Goal: Task Accomplishment & Management: Complete application form

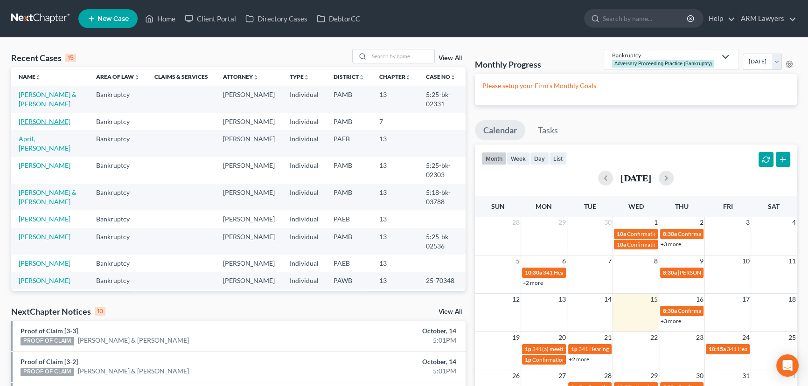
click at [48, 124] on link "[PERSON_NAME]" at bounding box center [45, 122] width 52 height 8
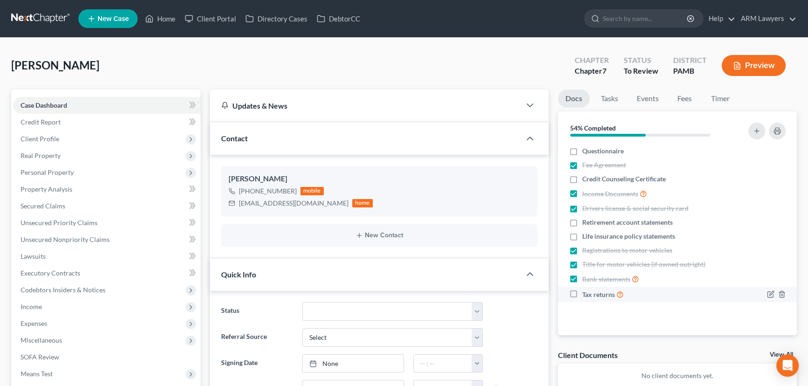
scroll to position [182, 0]
click at [63, 138] on span "Client Profile" at bounding box center [107, 139] width 188 height 17
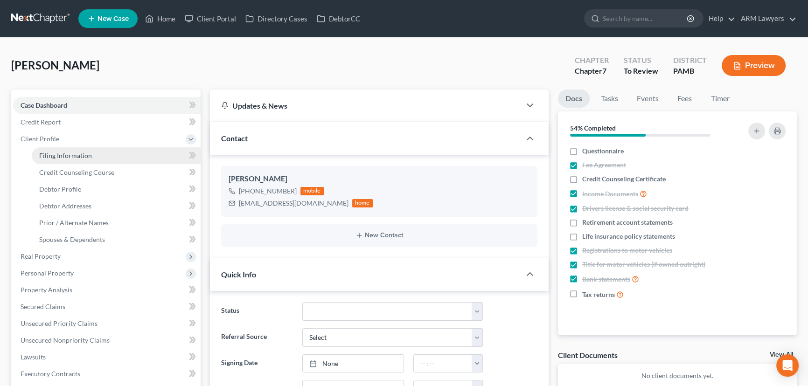
click at [67, 152] on span "Filing Information" at bounding box center [65, 156] width 53 height 8
select select "1"
select select "0"
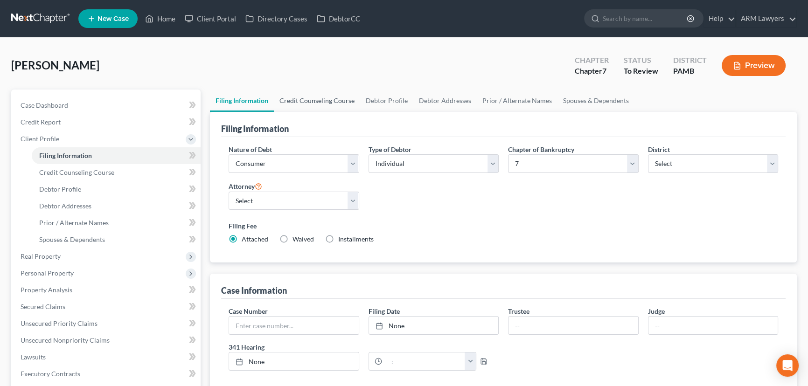
click at [325, 99] on link "Credit Counseling Course" at bounding box center [317, 101] width 86 height 22
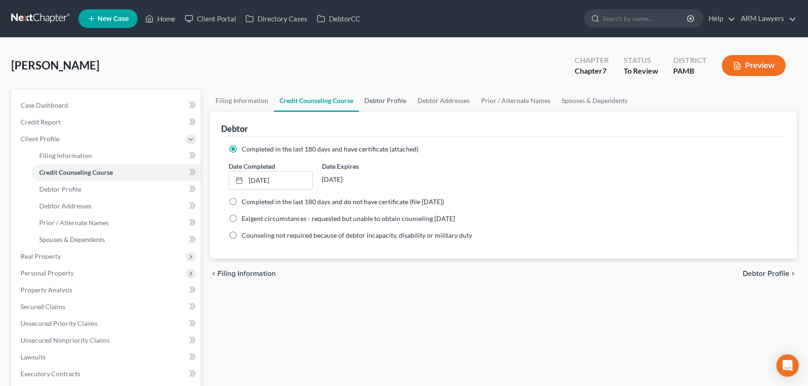
click at [384, 102] on link "Debtor Profile" at bounding box center [385, 101] width 53 height 22
select select "0"
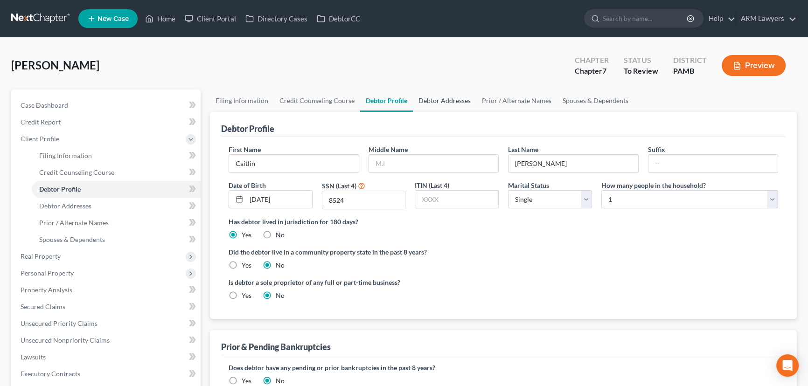
click at [447, 98] on link "Debtor Addresses" at bounding box center [444, 101] width 63 height 22
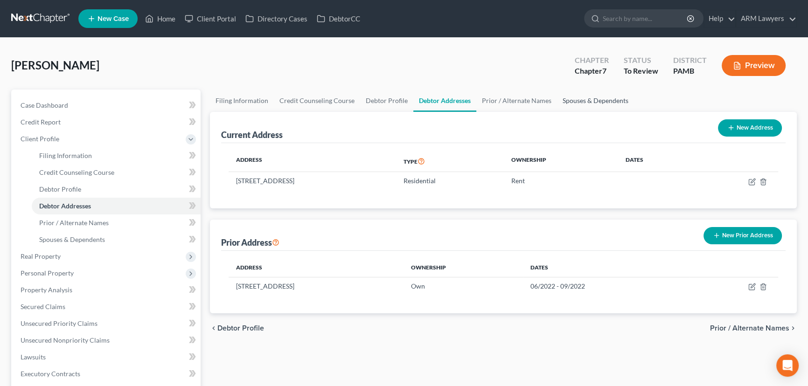
click at [578, 100] on link "Spouses & Dependents" at bounding box center [595, 101] width 77 height 22
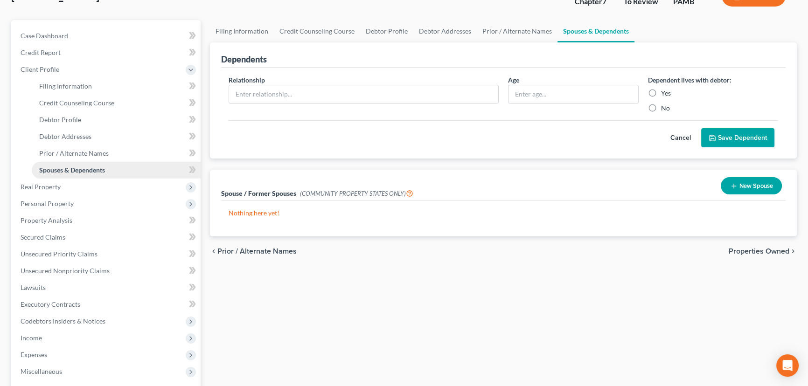
scroll to position [84, 0]
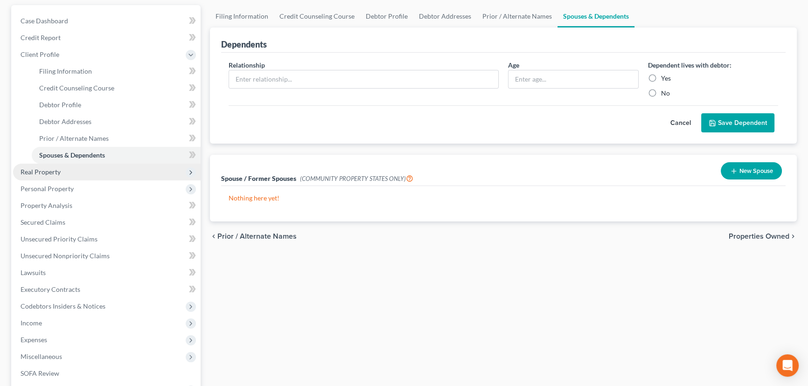
click at [68, 175] on span "Real Property" at bounding box center [107, 172] width 188 height 17
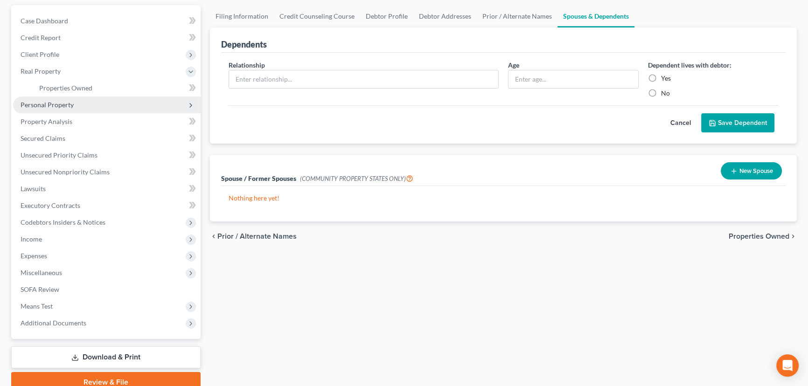
click at [91, 97] on span "Personal Property" at bounding box center [107, 105] width 188 height 17
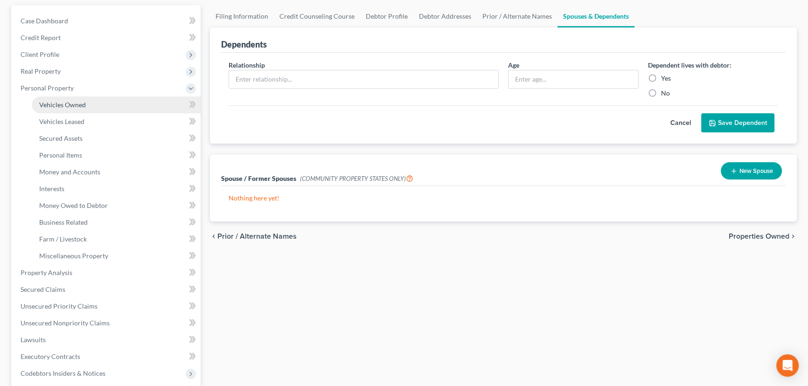
click at [94, 110] on link "Vehicles Owned" at bounding box center [116, 105] width 169 height 17
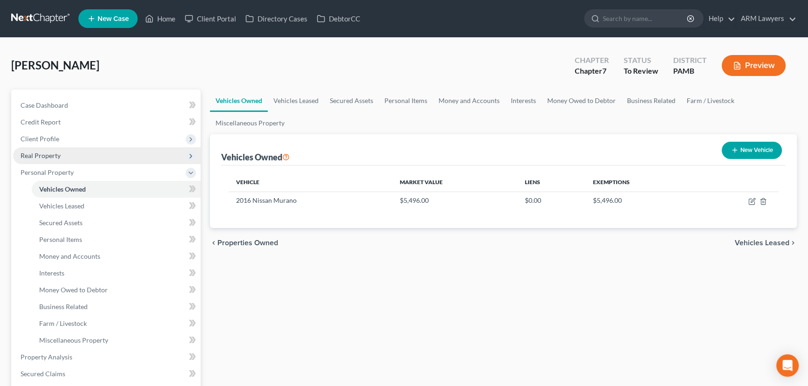
scroll to position [42, 0]
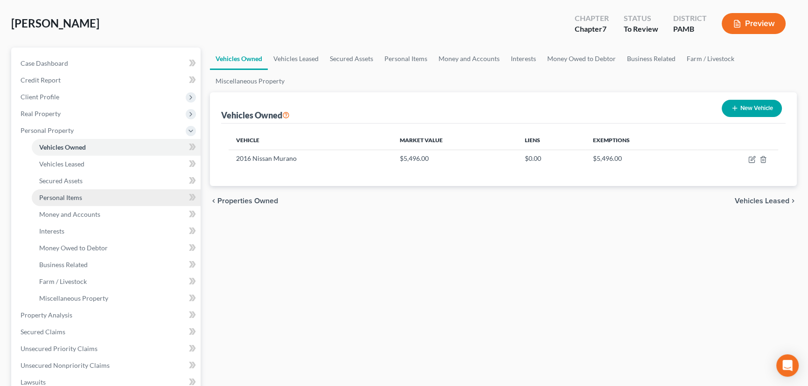
click at [95, 195] on link "Personal Items" at bounding box center [116, 197] width 169 height 17
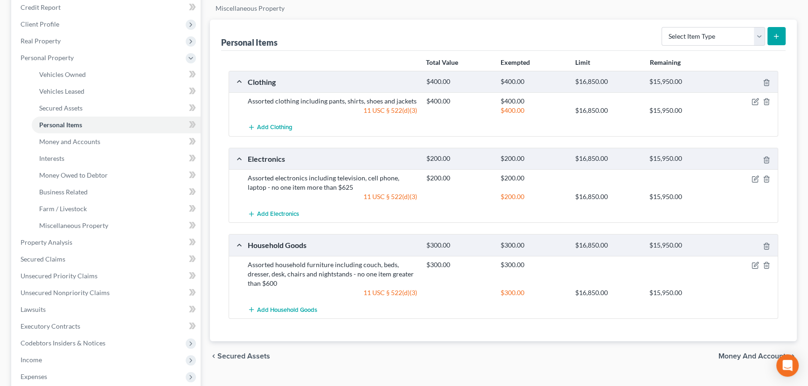
scroll to position [127, 0]
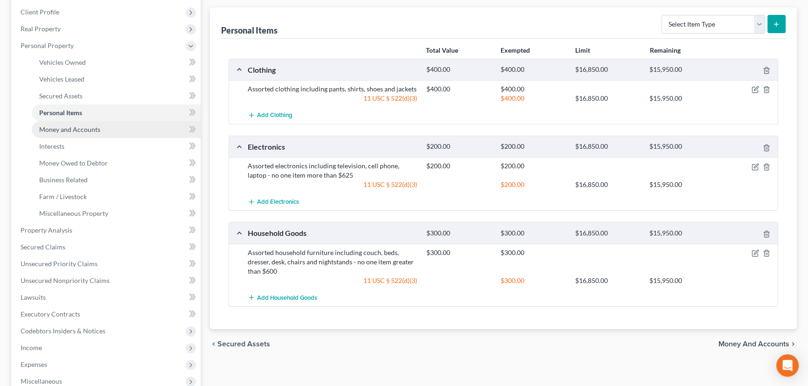
click at [101, 132] on link "Money and Accounts" at bounding box center [116, 129] width 169 height 17
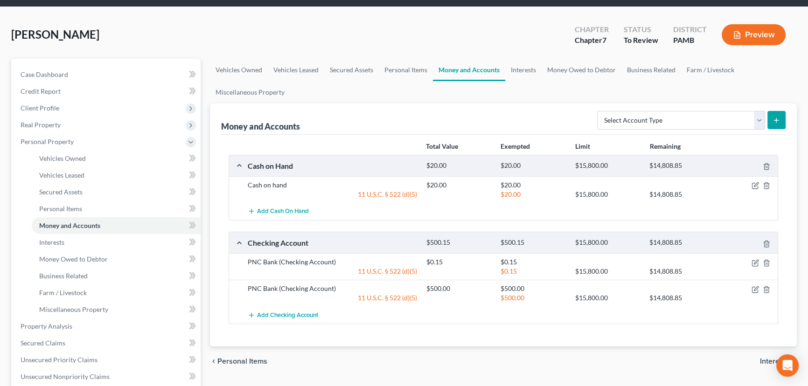
scroll to position [169, 0]
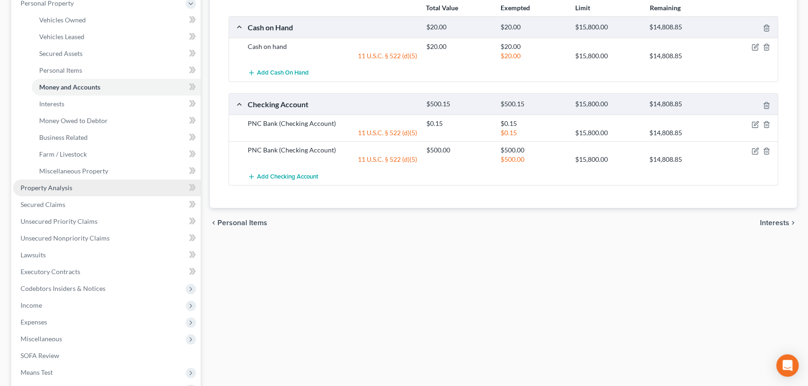
click at [86, 184] on link "Property Analysis" at bounding box center [107, 188] width 188 height 17
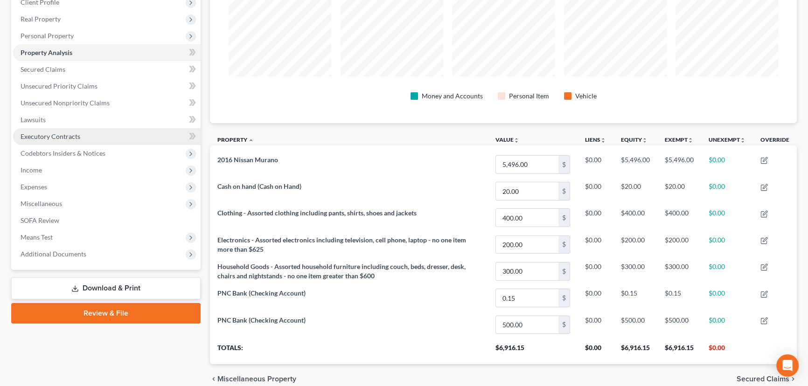
scroll to position [136, 0]
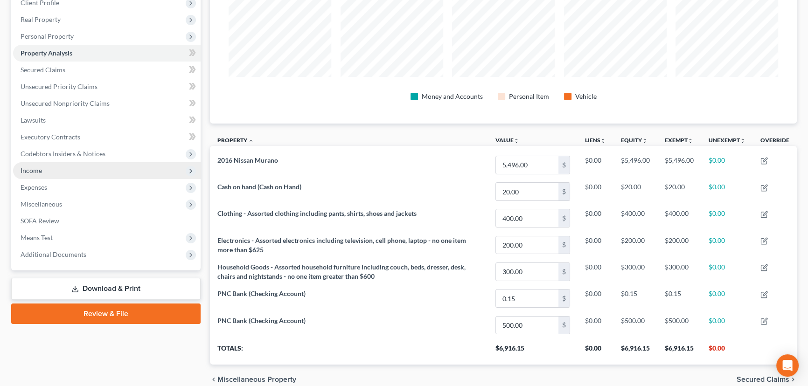
click at [119, 166] on span "Income" at bounding box center [107, 170] width 188 height 17
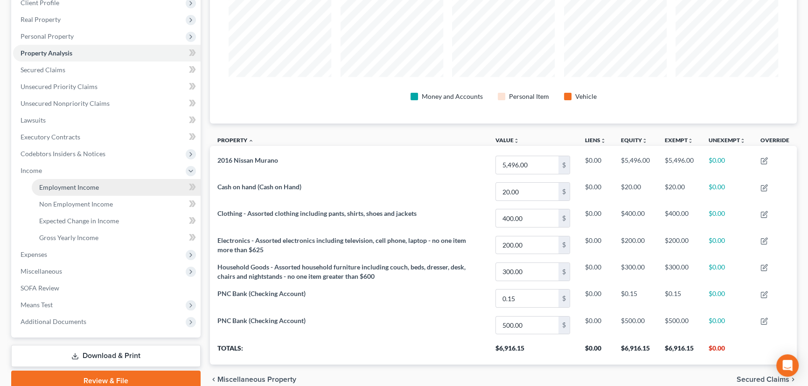
click at [119, 181] on link "Employment Income" at bounding box center [116, 187] width 169 height 17
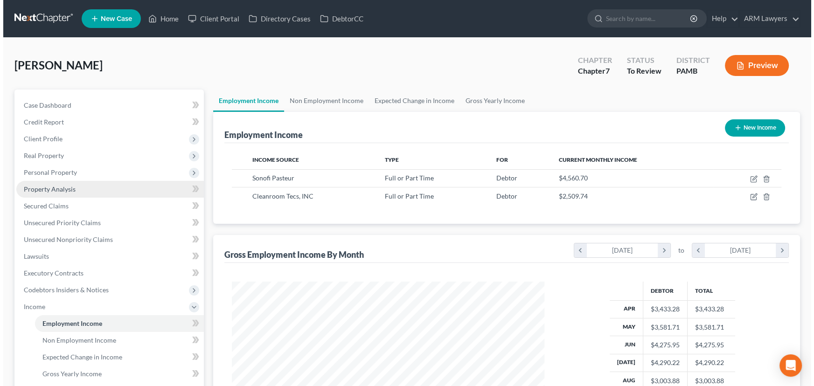
scroll to position [167, 331]
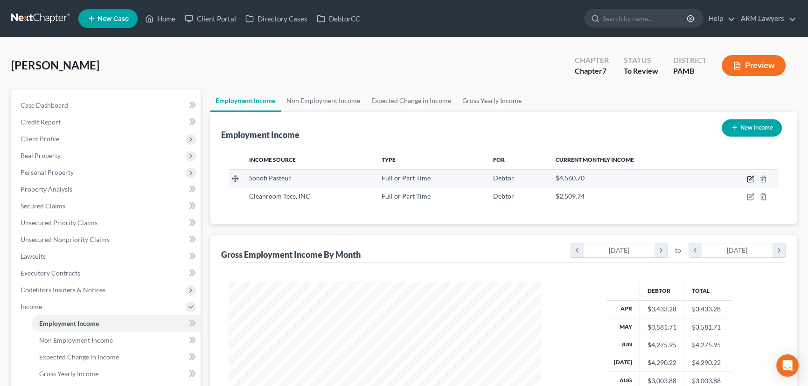
click at [749, 178] on icon "button" at bounding box center [750, 178] width 7 height 7
select select "0"
select select "39"
select select "2"
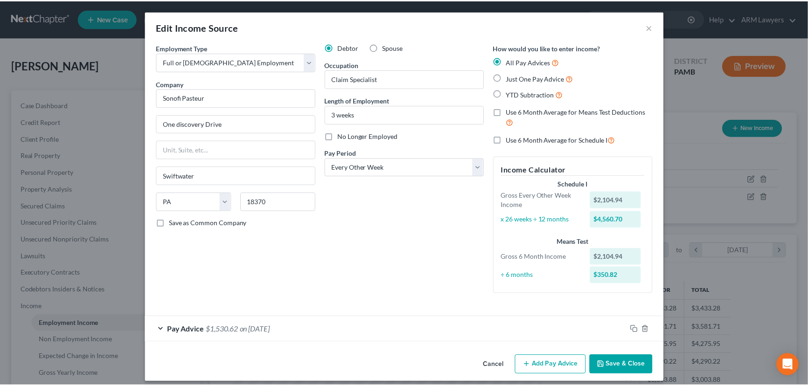
scroll to position [7, 0]
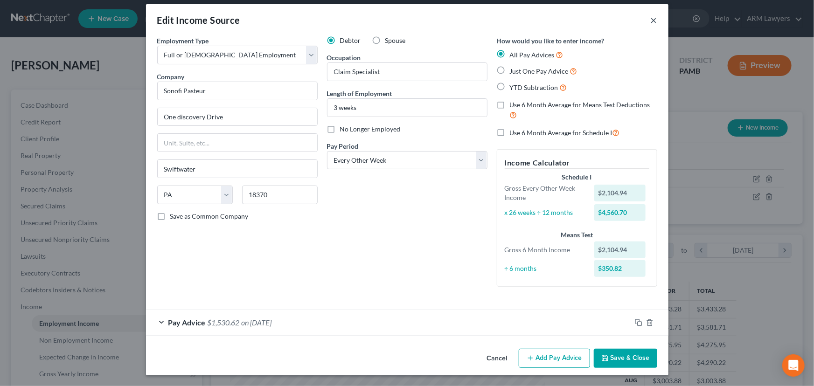
drag, startPoint x: 651, startPoint y: 20, endPoint x: 647, endPoint y: 35, distance: 15.5
click at [651, 24] on button "×" at bounding box center [654, 19] width 7 height 11
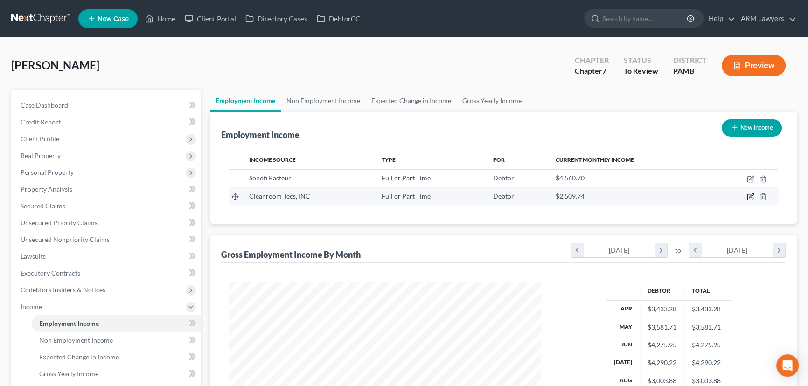
click at [751, 197] on icon "button" at bounding box center [751, 196] width 4 height 4
select select "0"
select select "4"
select select "2"
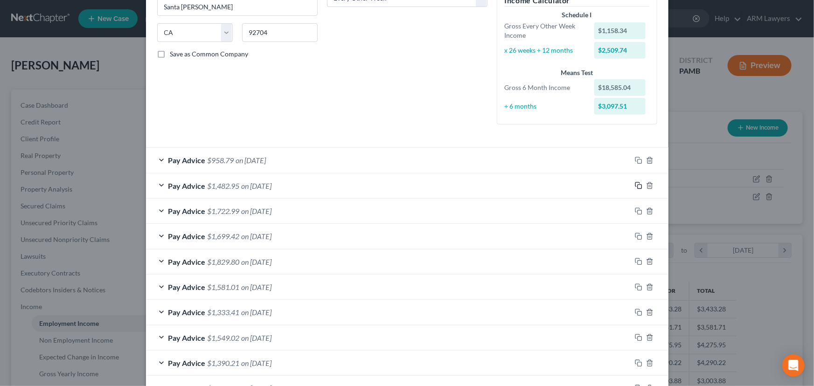
drag, startPoint x: 635, startPoint y: 184, endPoint x: 593, endPoint y: 191, distance: 42.6
click at [638, 185] on rect "button" at bounding box center [640, 187] width 4 height 4
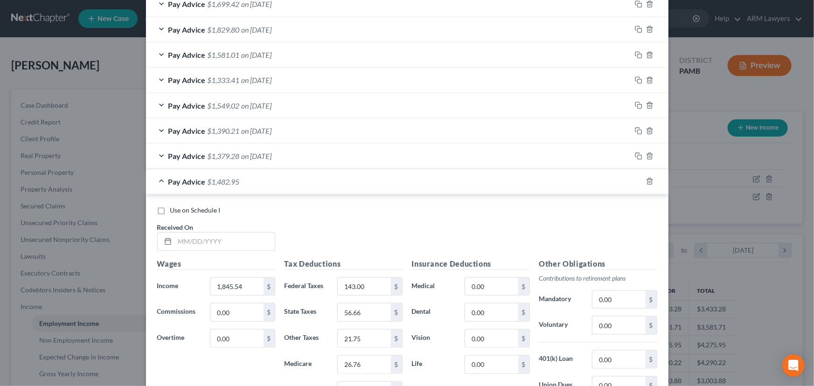
scroll to position [424, 0]
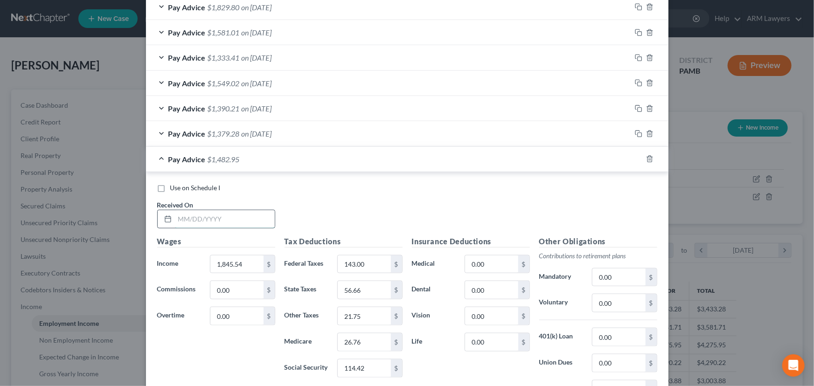
click at [202, 222] on input "text" at bounding box center [225, 219] width 100 height 18
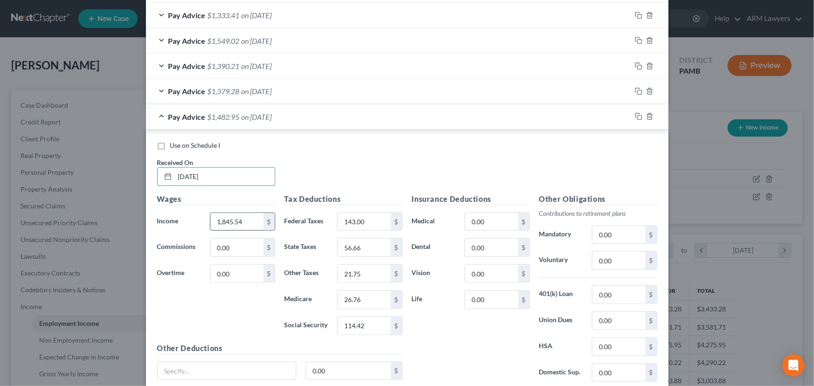
type input "[DATE]"
click at [235, 223] on input "1,845.54" at bounding box center [236, 222] width 53 height 18
type input "1,670.07"
click at [369, 294] on input "26.76" at bounding box center [364, 300] width 53 height 18
type input "24.22"
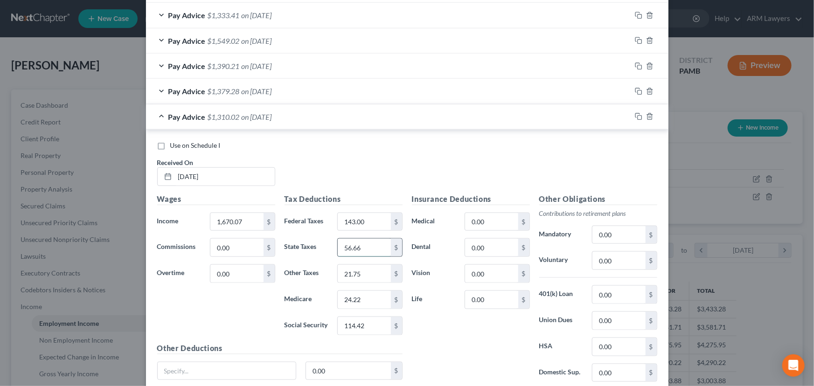
click at [362, 250] on input "56.66" at bounding box center [364, 248] width 53 height 18
type input "51.27"
click at [364, 221] on input "143.00" at bounding box center [364, 222] width 53 height 18
type input "122.00"
click at [372, 326] on input "114.42" at bounding box center [364, 326] width 53 height 18
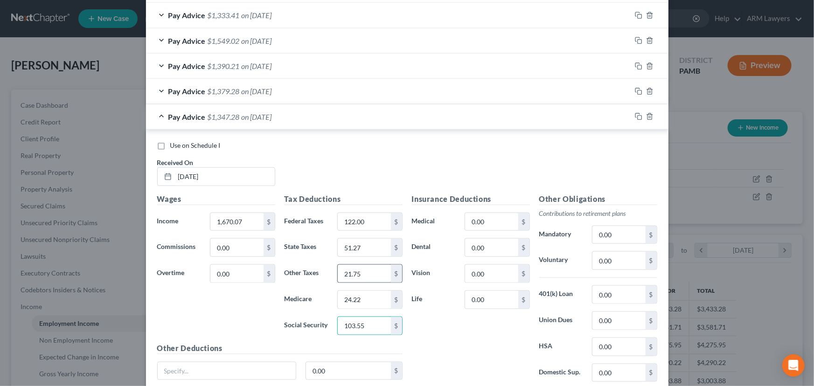
type input "103.55"
click at [349, 267] on input "21.75" at bounding box center [364, 274] width 53 height 18
type input "19.87"
click at [490, 353] on div "Insurance Deductions Medical 0.00 $ Dental 0.00 $ Vision 0.00 $ Life 0.00 $" at bounding box center [470, 292] width 127 height 196
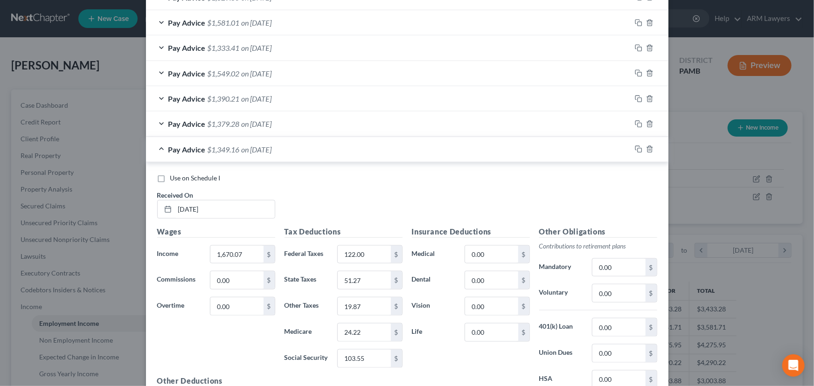
scroll to position [412, 0]
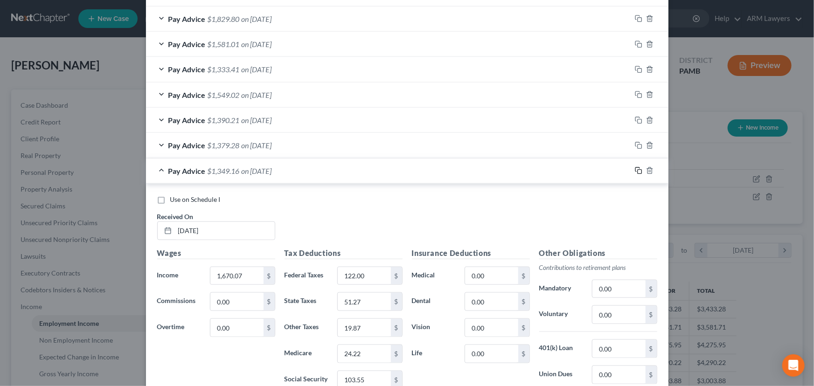
click at [635, 168] on icon "button" at bounding box center [638, 170] width 7 height 7
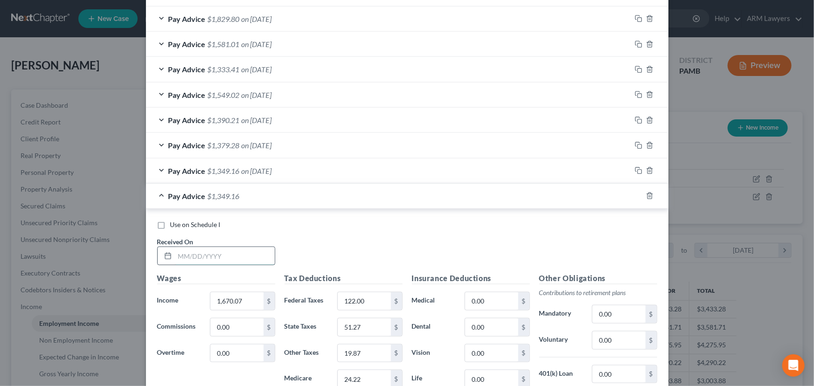
click at [185, 252] on input "text" at bounding box center [225, 256] width 100 height 18
click at [198, 254] on input "8/29/225" at bounding box center [225, 256] width 100 height 18
type input "[DATE]"
click at [241, 293] on input "1,670.07" at bounding box center [236, 302] width 53 height 18
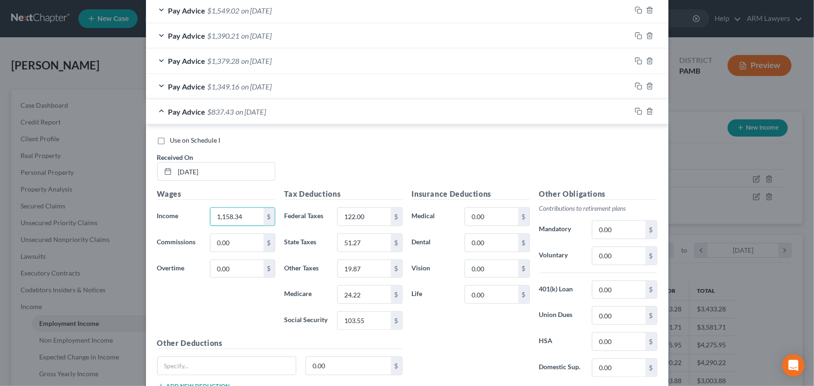
scroll to position [497, 0]
type input "1,158.34"
click at [363, 216] on input "122.00" at bounding box center [364, 217] width 53 height 18
type input "61.00"
click at [362, 316] on input "103.55" at bounding box center [364, 321] width 53 height 18
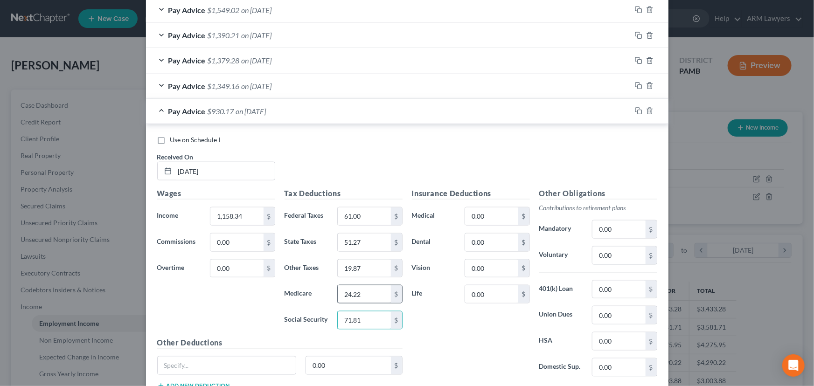
type input "71.81"
click at [356, 289] on input "24.22" at bounding box center [364, 295] width 53 height 18
type input "16.79"
click at [367, 239] on input "51.27" at bounding box center [364, 243] width 53 height 18
type input "35.56"
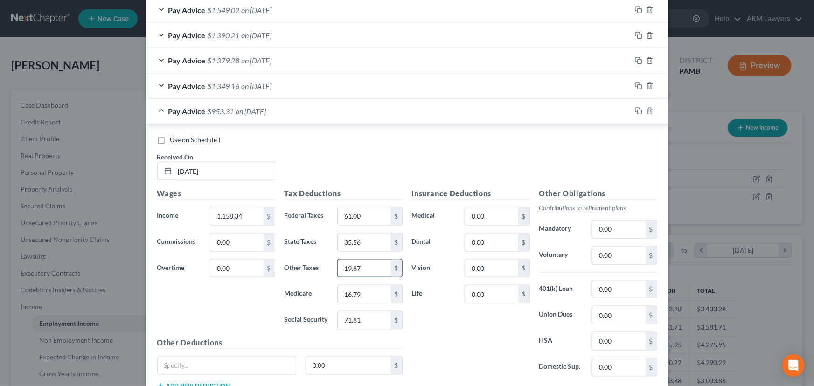
click at [356, 271] on input "19.87" at bounding box center [364, 269] width 53 height 18
click at [350, 267] on input "19.87" at bounding box center [364, 269] width 53 height 18
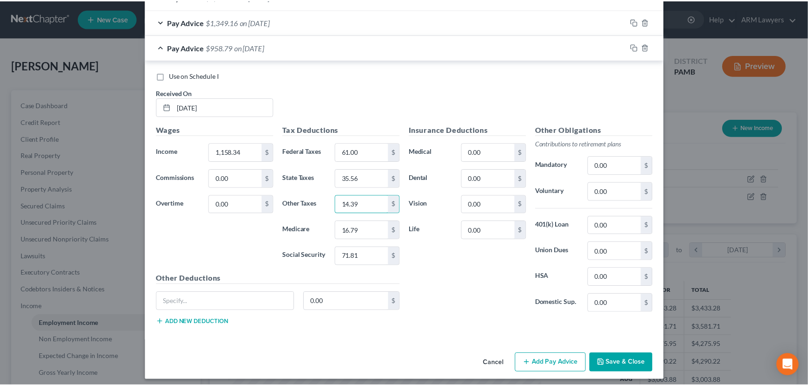
scroll to position [565, 0]
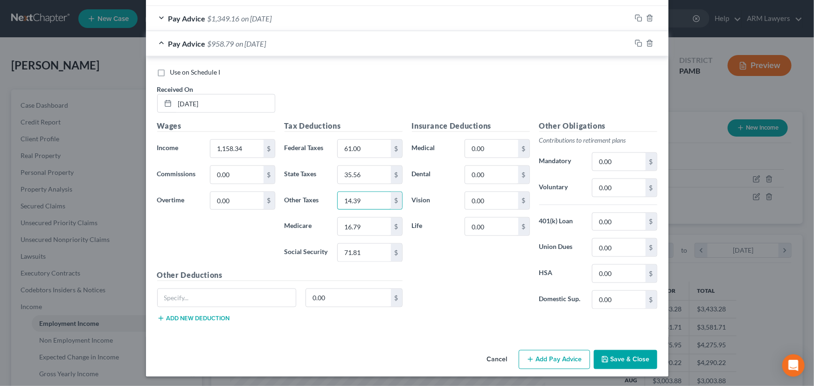
type input "14.39"
click at [614, 362] on button "Save & Close" at bounding box center [625, 360] width 63 height 20
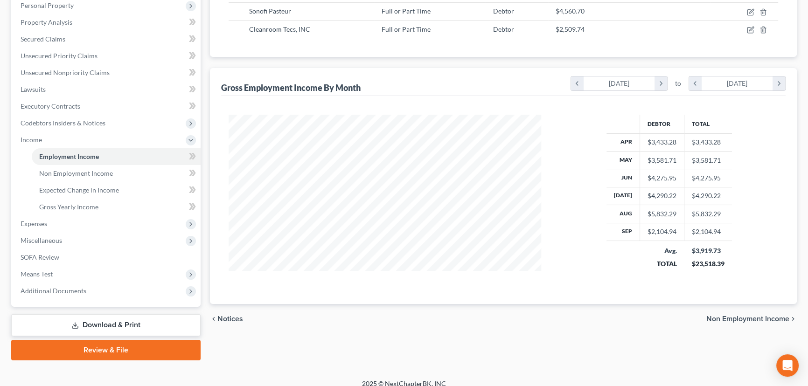
scroll to position [175, 0]
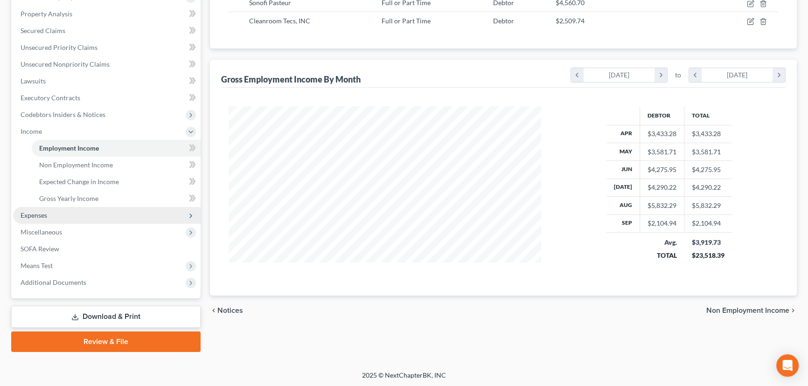
click at [75, 217] on span "Expenses" at bounding box center [107, 215] width 188 height 17
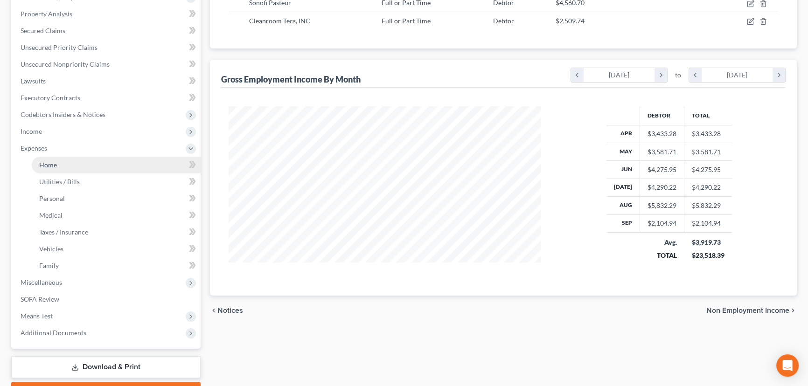
click at [112, 169] on link "Home" at bounding box center [116, 165] width 169 height 17
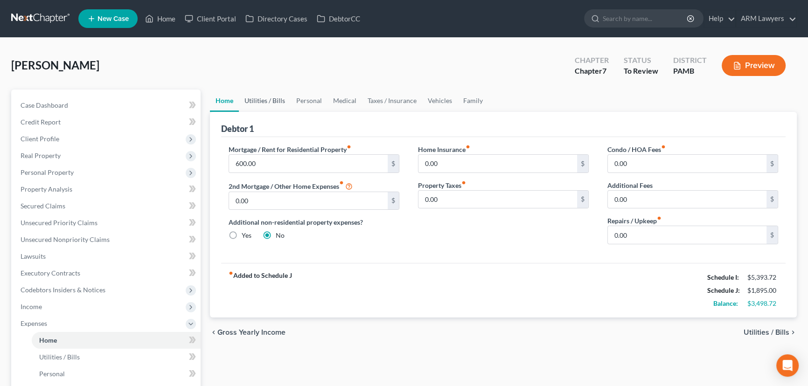
click at [259, 98] on link "Utilities / Bills" at bounding box center [265, 101] width 52 height 22
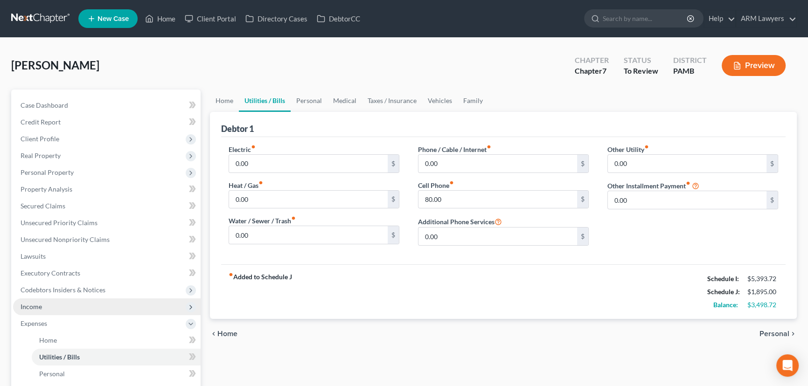
click at [53, 304] on span "Income" at bounding box center [107, 307] width 188 height 17
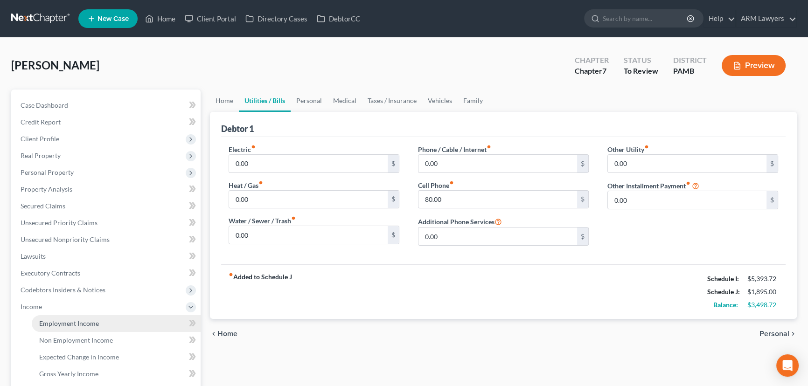
click at [92, 317] on link "Employment Income" at bounding box center [116, 323] width 169 height 17
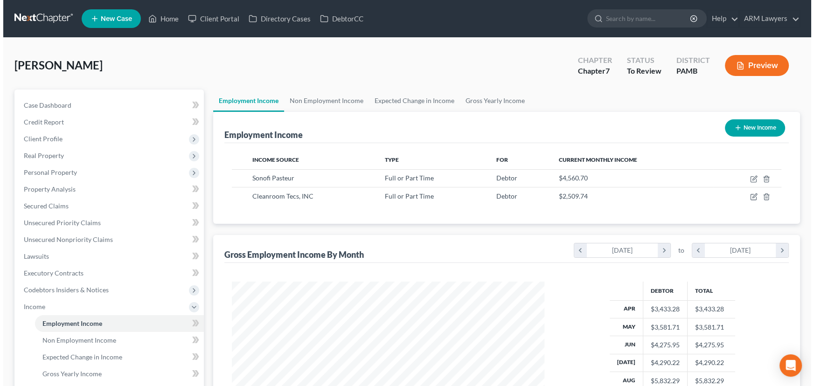
scroll to position [167, 331]
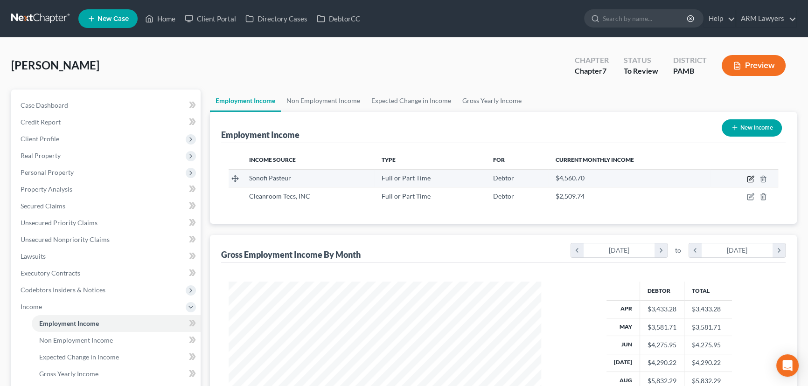
click at [747, 177] on icon "button" at bounding box center [750, 178] width 7 height 7
select select "0"
select select "39"
select select "2"
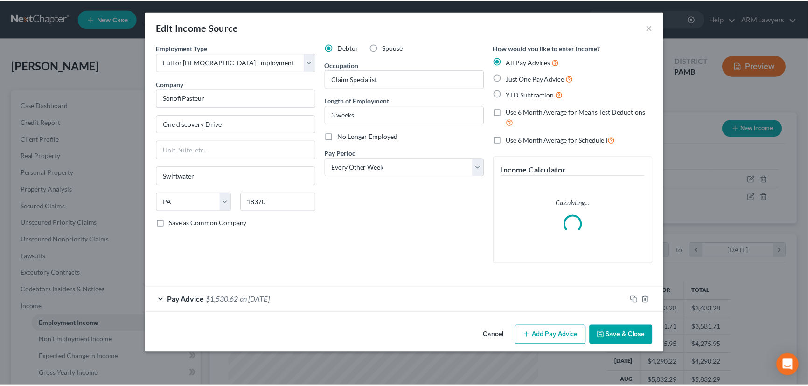
scroll to position [167, 334]
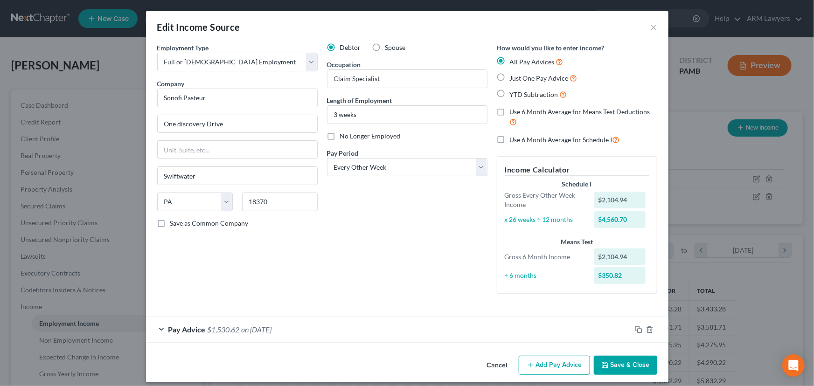
drag, startPoint x: 712, startPoint y: 181, endPoint x: 703, endPoint y: 200, distance: 21.7
click at [712, 184] on div "Edit Income Source × Employment Type * Select Full or [DEMOGRAPHIC_DATA] Employ…" at bounding box center [407, 193] width 814 height 386
click at [620, 363] on button "Save & Close" at bounding box center [625, 366] width 63 height 20
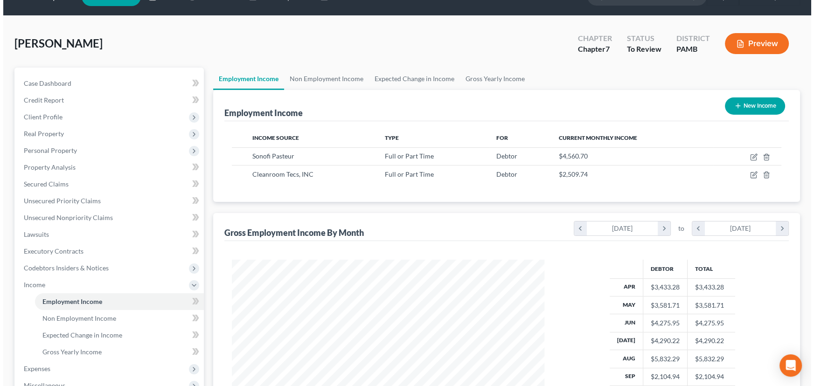
scroll to position [42, 0]
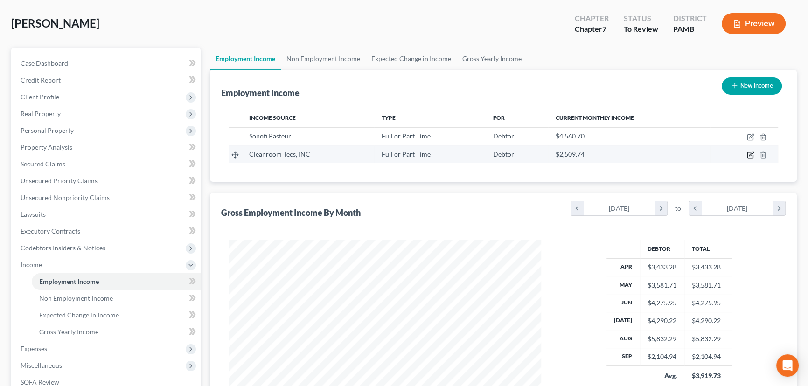
click at [749, 155] on icon "button" at bounding box center [750, 154] width 7 height 7
select select "0"
select select "4"
select select "2"
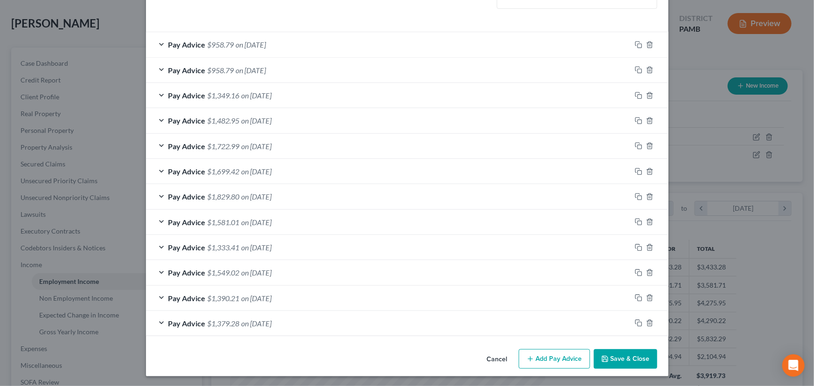
scroll to position [243, 0]
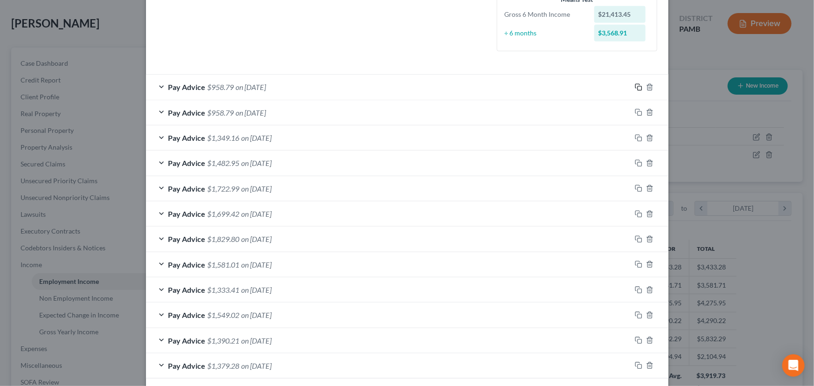
click at [635, 85] on icon "button" at bounding box center [638, 87] width 7 height 7
click at [650, 87] on line "button" at bounding box center [650, 88] width 0 height 2
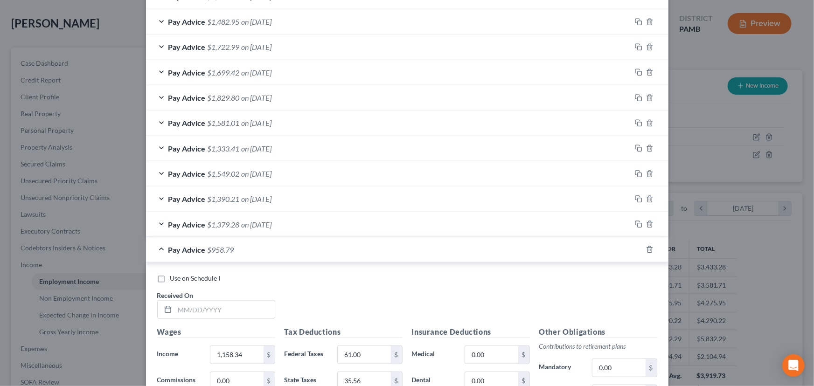
scroll to position [370, 0]
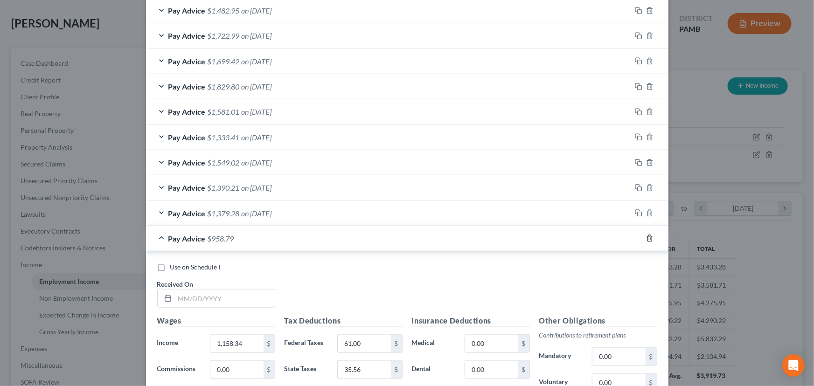
click at [647, 240] on icon "button" at bounding box center [649, 238] width 7 height 7
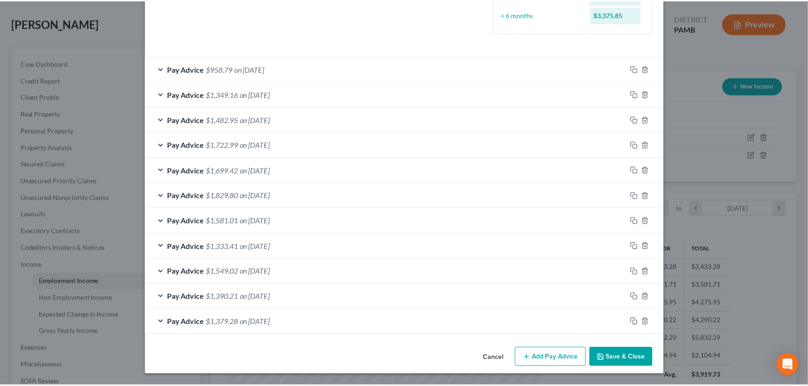
scroll to position [260, 0]
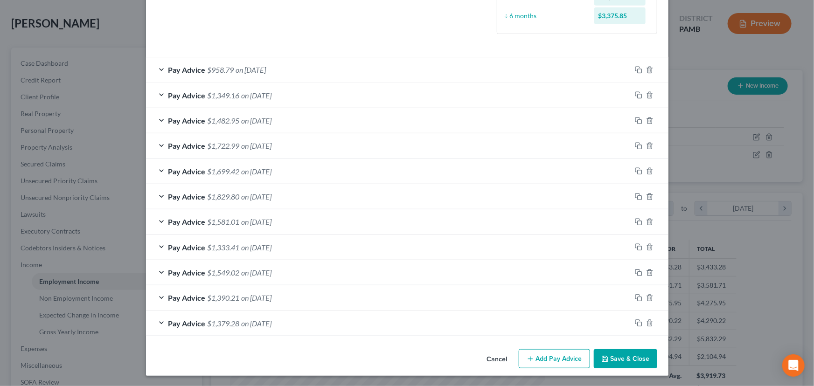
click at [612, 357] on button "Save & Close" at bounding box center [625, 359] width 63 height 20
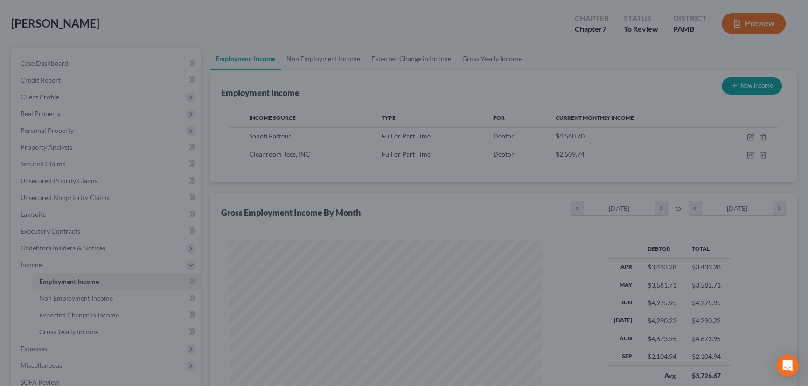
scroll to position [466418, 466254]
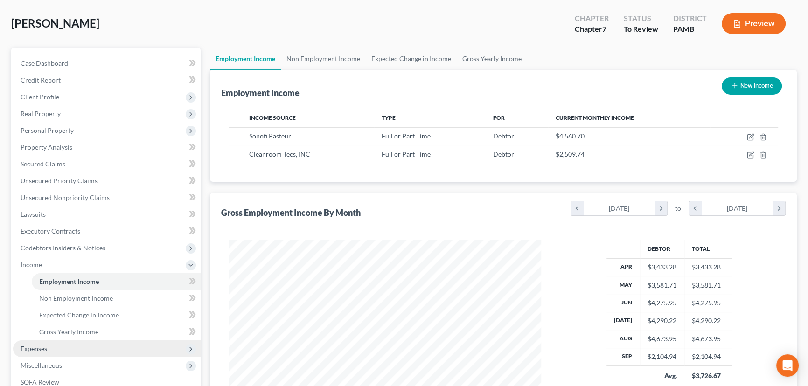
click at [47, 353] on span "Expenses" at bounding box center [107, 349] width 188 height 17
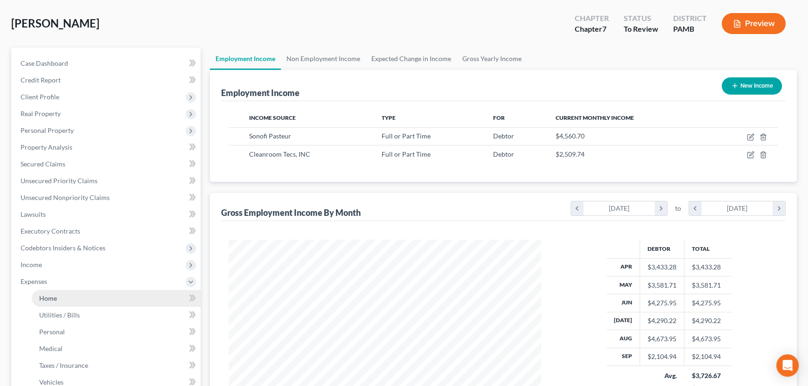
click at [83, 296] on link "Home" at bounding box center [116, 298] width 169 height 17
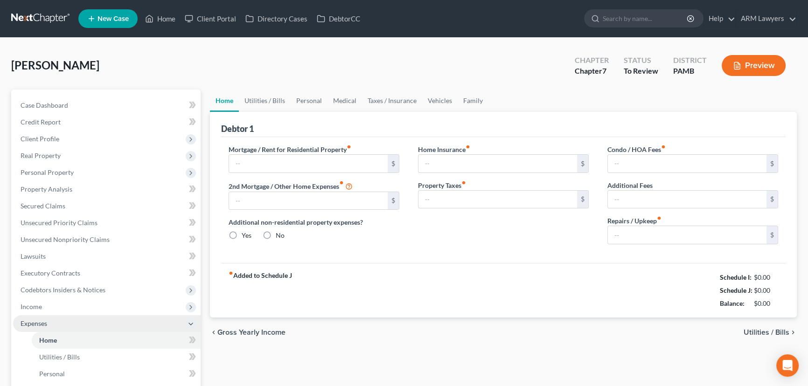
type input "600.00"
type input "0.00"
radio input "true"
type input "0.00"
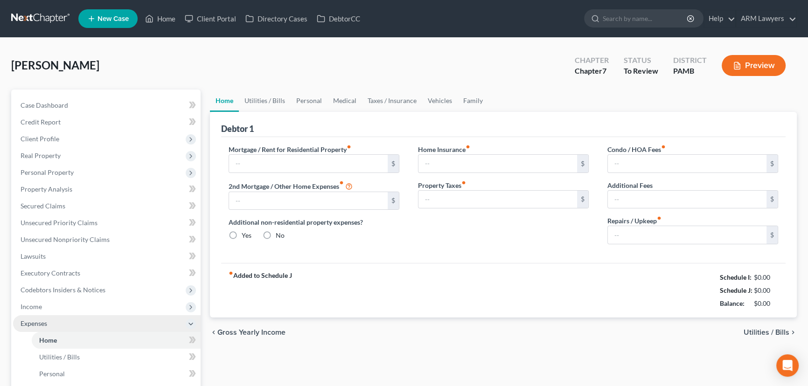
type input "0.00"
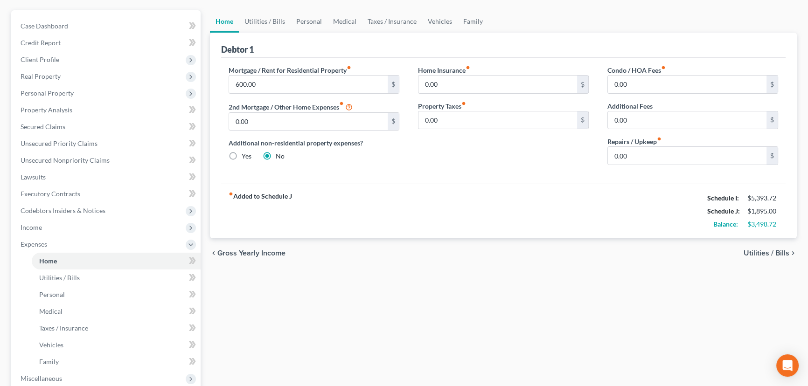
scroll to position [84, 0]
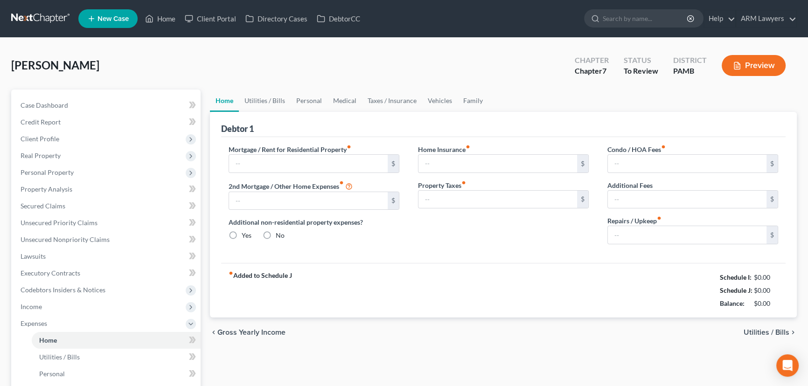
type input "600.00"
type input "0.00"
radio input "true"
type input "0.00"
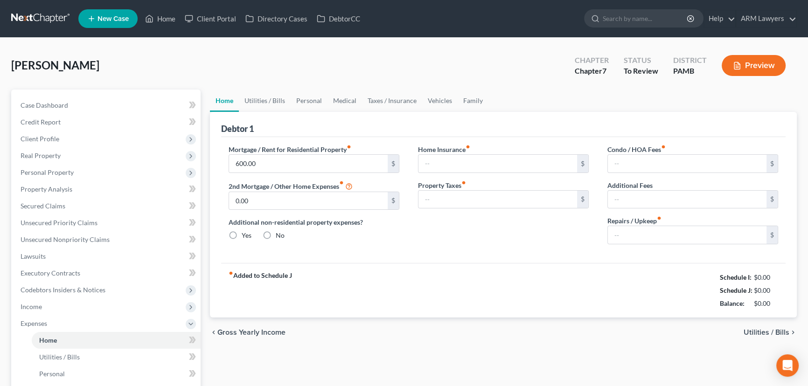
type input "0.00"
click at [440, 100] on link "Vehicles" at bounding box center [439, 101] width 35 height 22
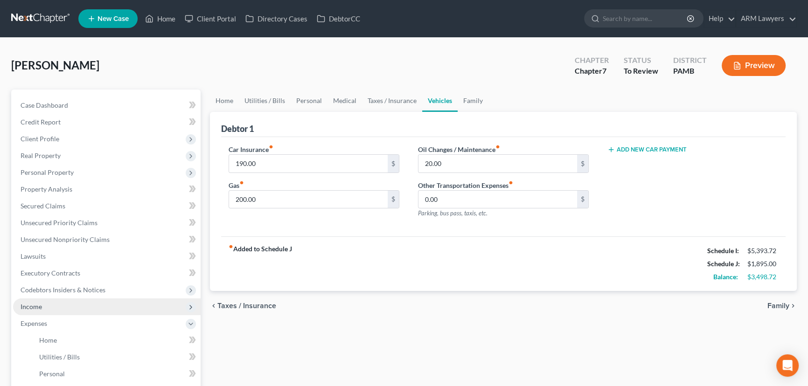
click at [65, 308] on span "Income" at bounding box center [107, 307] width 188 height 17
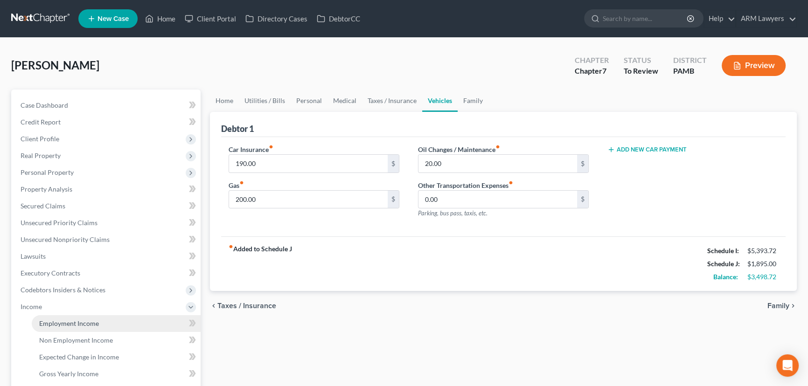
click at [111, 319] on link "Employment Income" at bounding box center [116, 323] width 169 height 17
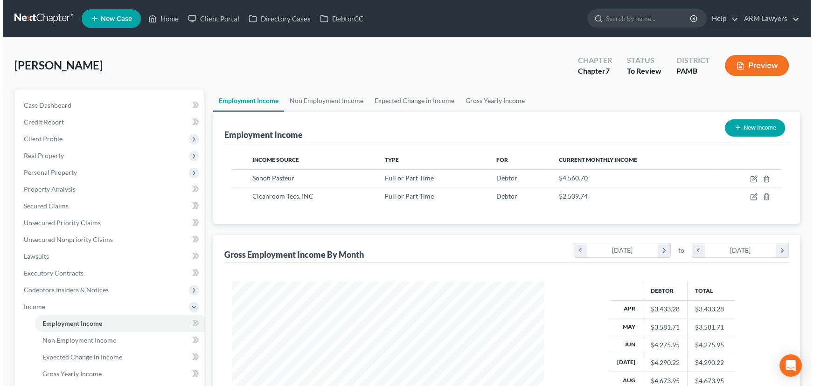
scroll to position [167, 331]
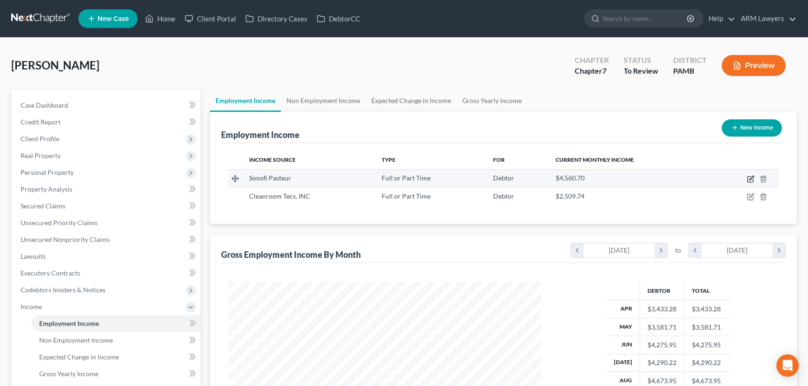
click at [748, 178] on icon "button" at bounding box center [750, 178] width 7 height 7
select select "0"
select select "39"
select select "2"
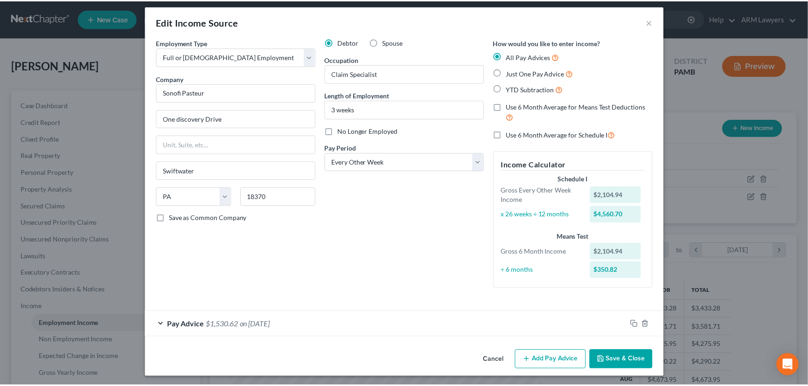
scroll to position [7, 0]
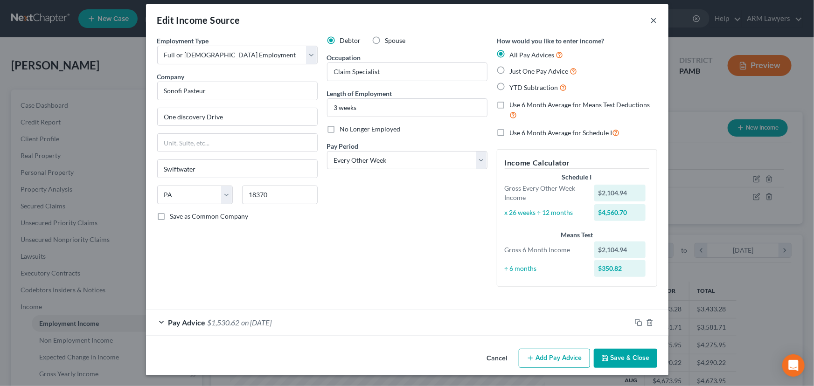
click at [651, 19] on button "×" at bounding box center [654, 19] width 7 height 11
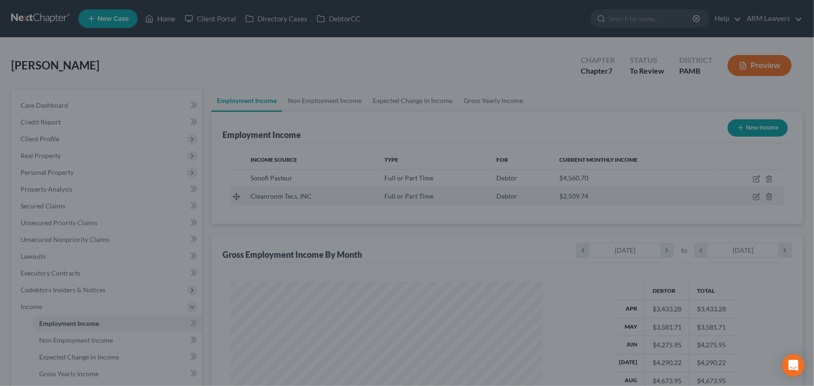
scroll to position [466418, 466254]
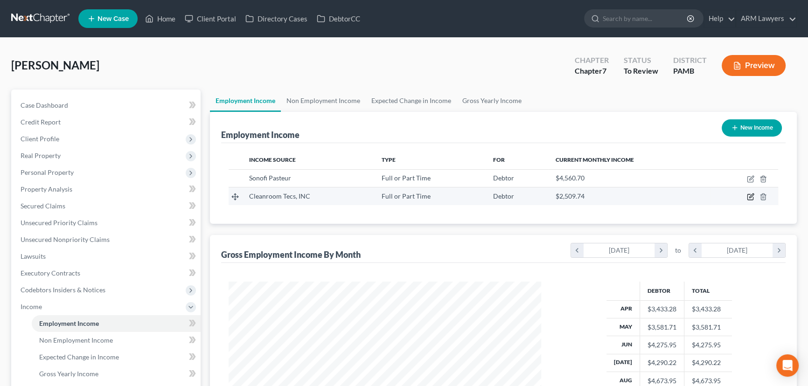
click at [751, 195] on icon "button" at bounding box center [751, 196] width 4 height 4
select select "0"
select select "4"
select select "2"
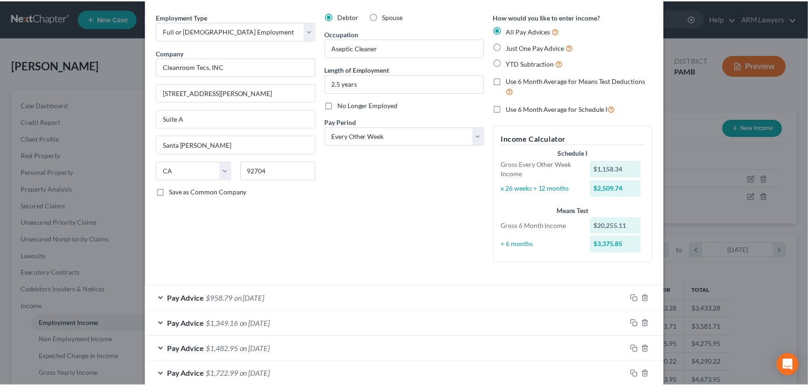
scroll to position [0, 0]
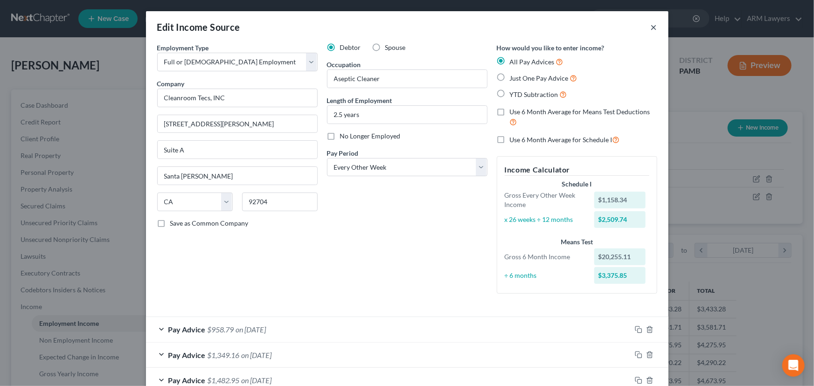
click at [651, 26] on button "×" at bounding box center [654, 26] width 7 height 11
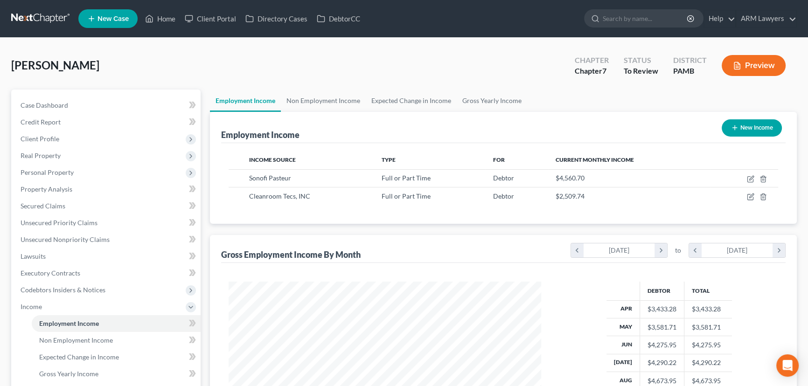
scroll to position [466418, 466254]
drag, startPoint x: 81, startPoint y: 108, endPoint x: 126, endPoint y: 154, distance: 64.3
click at [81, 108] on link "Case Dashboard" at bounding box center [107, 105] width 188 height 17
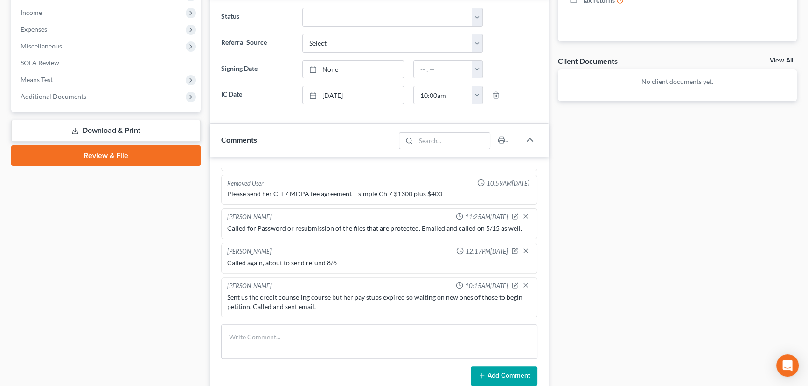
scroll to position [297, 0]
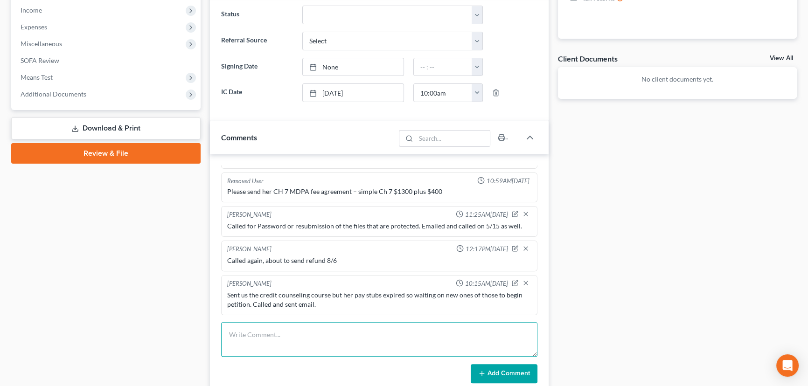
click at [359, 333] on textarea at bounding box center [379, 339] width 316 height 35
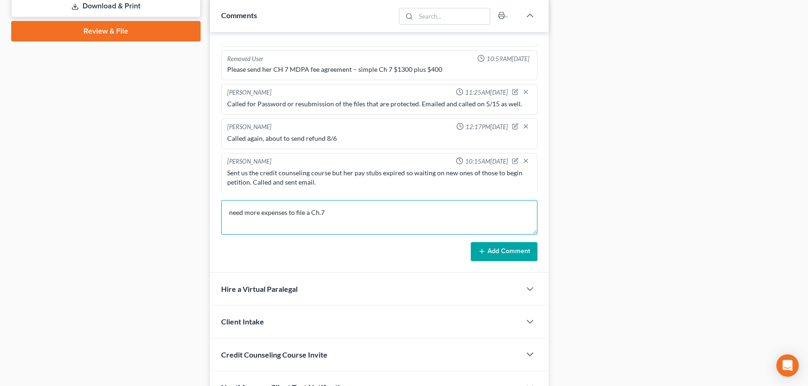
scroll to position [424, 0]
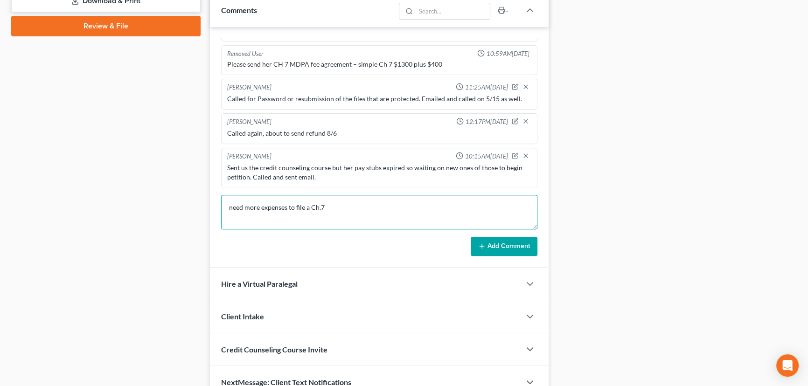
type textarea "need more expenses to file a Ch.7"
click at [518, 243] on button "Add Comment" at bounding box center [504, 247] width 67 height 20
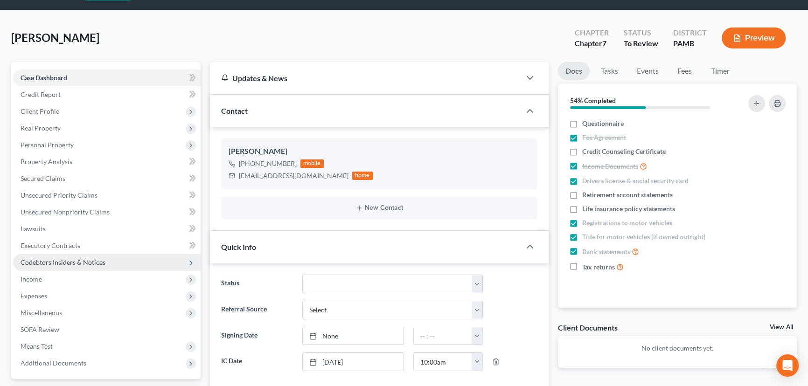
scroll to position [84, 0]
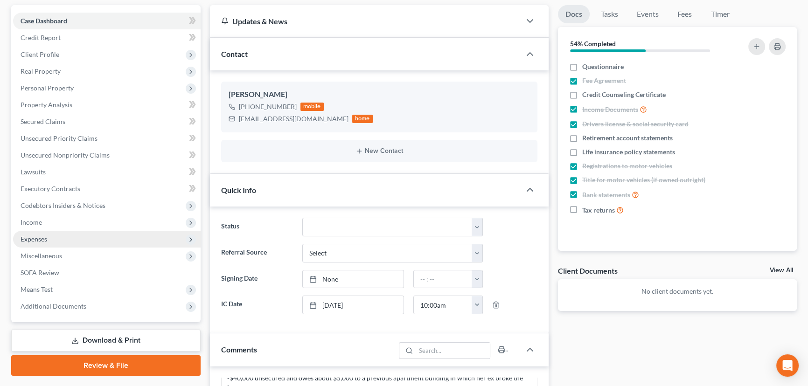
click at [95, 233] on span "Expenses" at bounding box center [107, 239] width 188 height 17
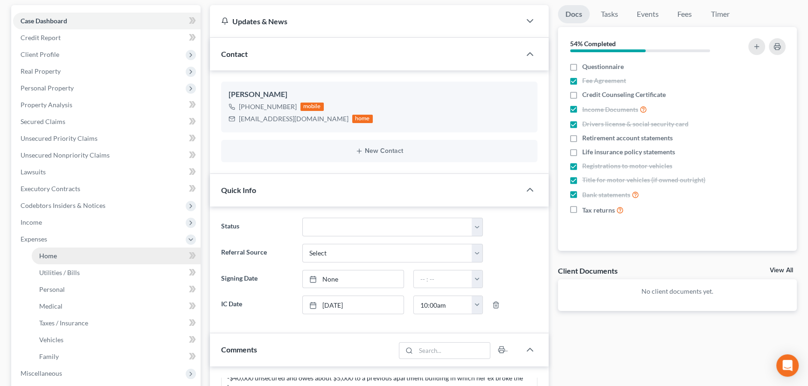
click at [115, 252] on link "Home" at bounding box center [116, 256] width 169 height 17
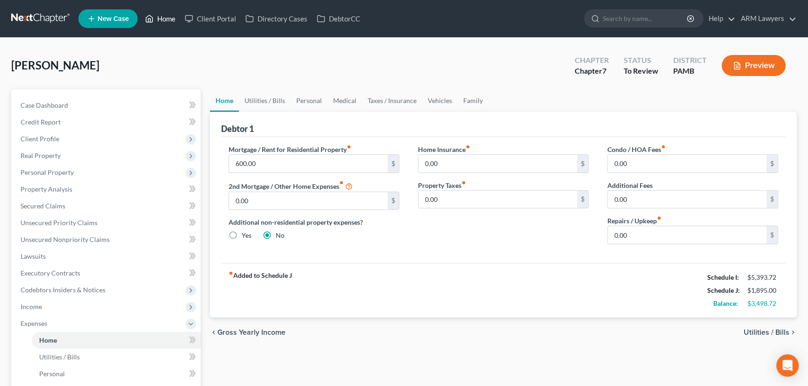
click at [161, 20] on link "Home" at bounding box center [160, 18] width 40 height 17
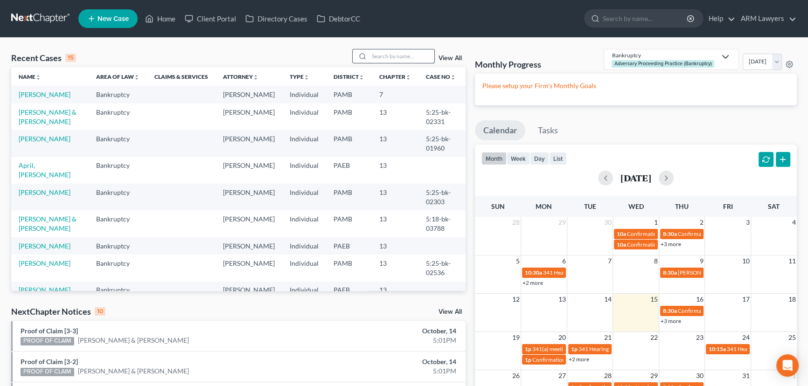
click at [379, 56] on input "search" at bounding box center [401, 56] width 65 height 14
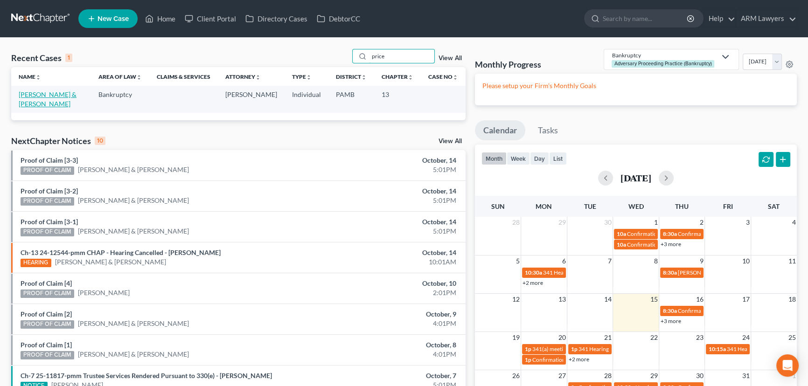
type input "price"
click at [77, 94] on link "Price, George & Crystal" at bounding box center [48, 99] width 58 height 17
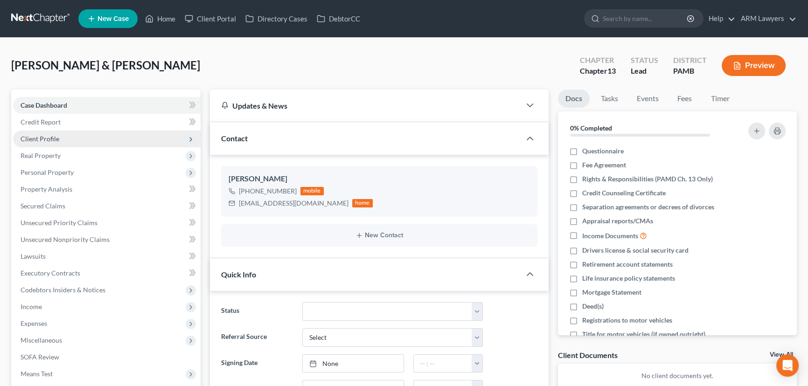
click at [102, 137] on span "Client Profile" at bounding box center [107, 139] width 188 height 17
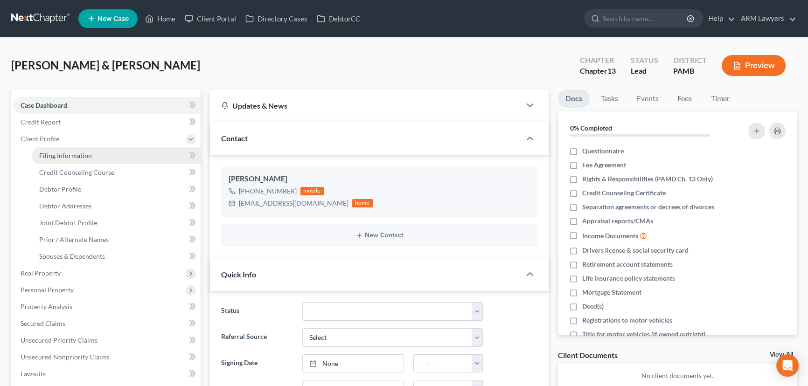
click at [122, 158] on link "Filing Information" at bounding box center [116, 155] width 169 height 17
select select "1"
select select "3"
select select "39"
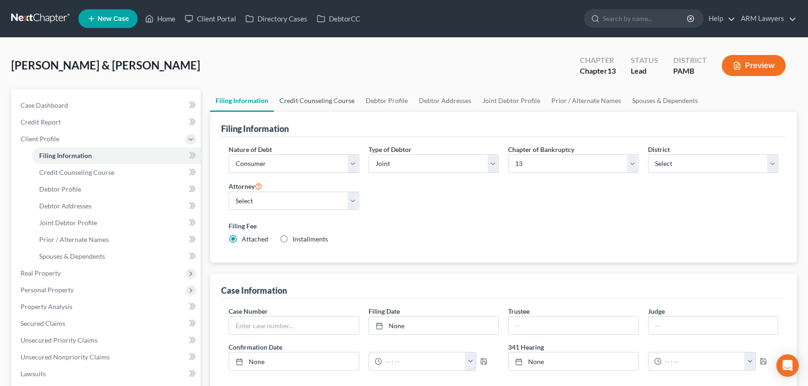
click at [339, 105] on link "Credit Counseling Course" at bounding box center [317, 101] width 86 height 22
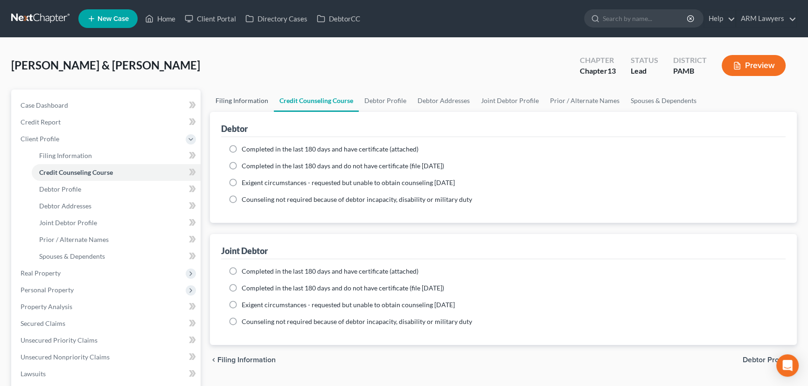
click at [228, 103] on link "Filing Information" at bounding box center [242, 101] width 64 height 22
select select "1"
select select "3"
select select "68"
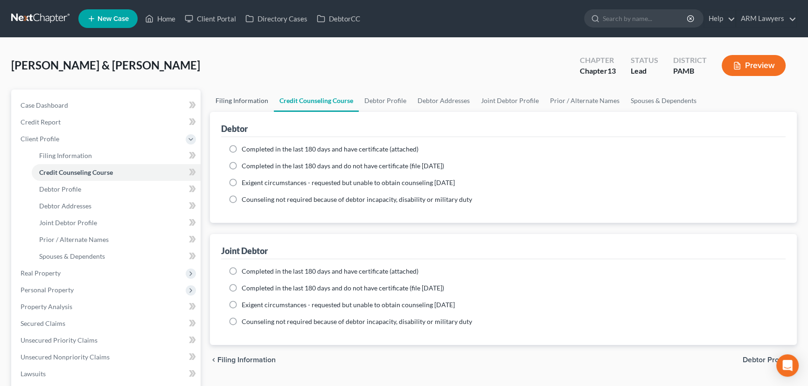
select select "0"
select select "39"
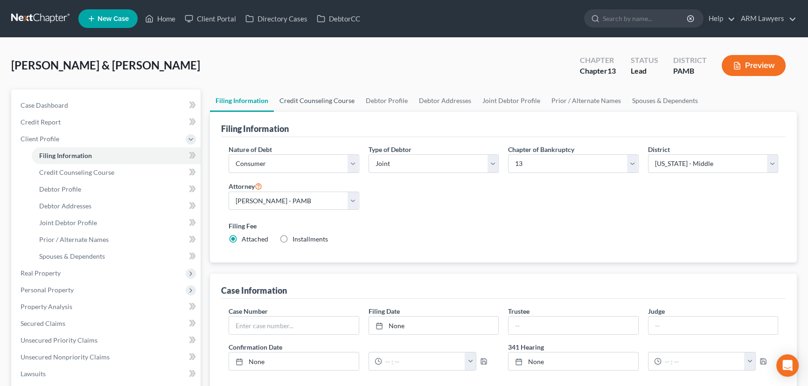
click at [319, 100] on link "Credit Counseling Course" at bounding box center [317, 101] width 86 height 22
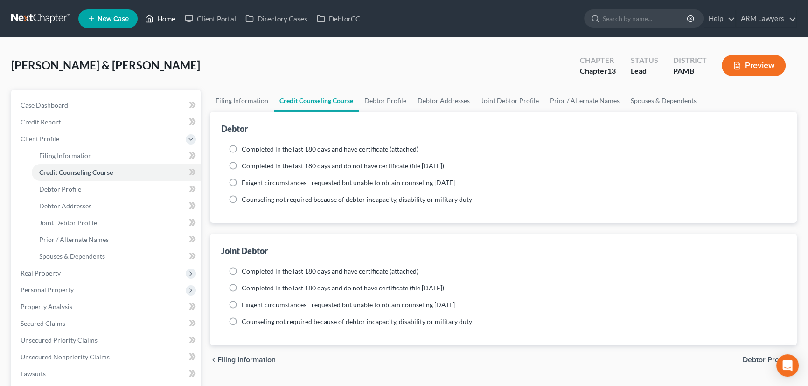
drag, startPoint x: 158, startPoint y: 16, endPoint x: 163, endPoint y: 24, distance: 9.2
click at [159, 16] on link "Home" at bounding box center [160, 18] width 40 height 17
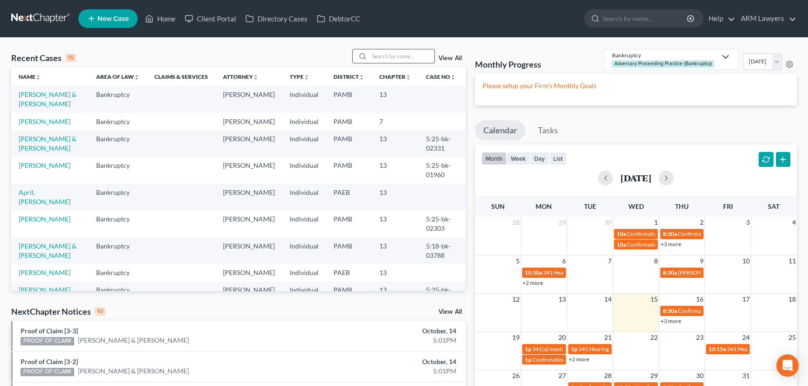
click at [380, 56] on input "search" at bounding box center [401, 56] width 65 height 14
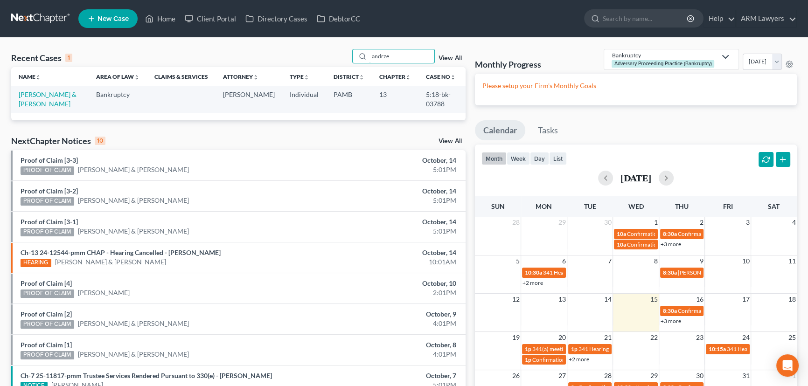
type input "andrze"
click at [52, 99] on td "[PERSON_NAME] & [PERSON_NAME]" at bounding box center [49, 99] width 77 height 27
click at [56, 93] on link "[PERSON_NAME] & [PERSON_NAME]" at bounding box center [48, 99] width 58 height 17
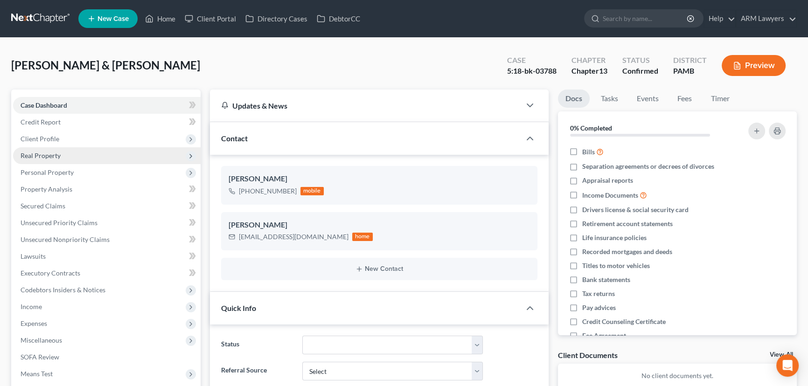
scroll to position [10, 0]
drag, startPoint x: 237, startPoint y: 235, endPoint x: 306, endPoint y: 242, distance: 68.9
click at [306, 242] on div "martinaa82@gmail.com home" at bounding box center [301, 237] width 144 height 12
copy div "martinaa82@gmail.com"
click at [155, 22] on link "Home" at bounding box center [160, 18] width 40 height 17
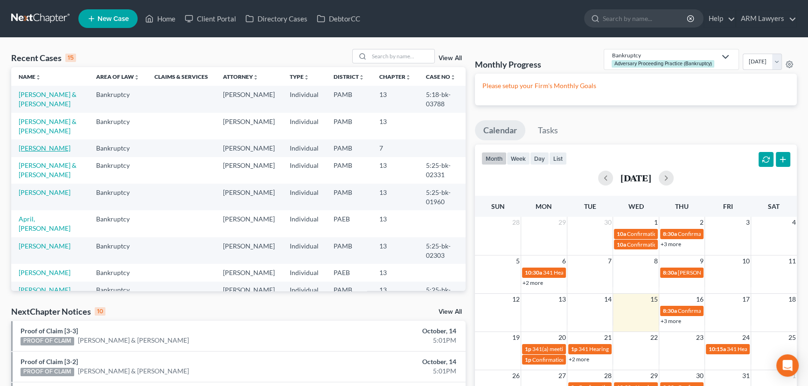
click at [58, 144] on link "[PERSON_NAME]" at bounding box center [45, 148] width 52 height 8
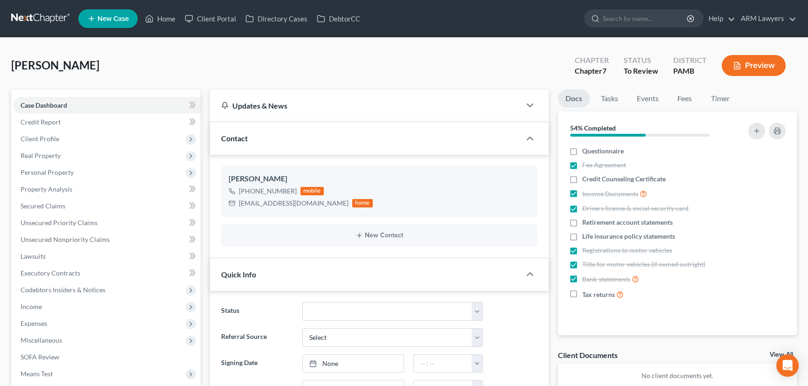
scroll to position [216, 0]
